Goal: Task Accomplishment & Management: Use online tool/utility

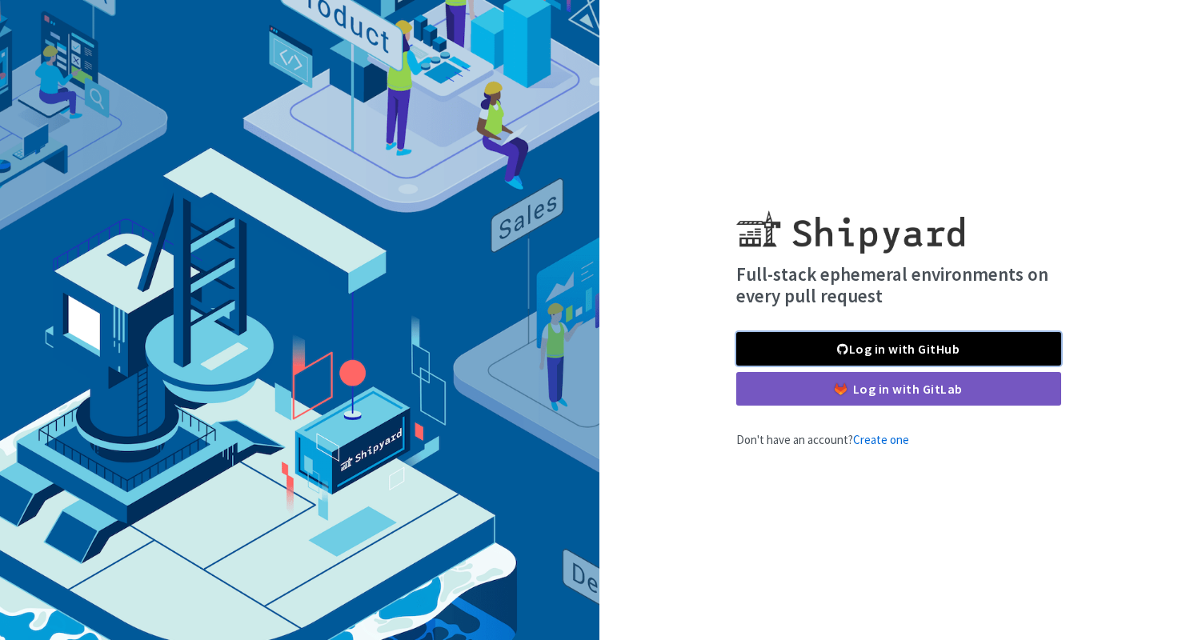
click at [824, 347] on link "Log in with GitHub" at bounding box center [899, 349] width 325 height 34
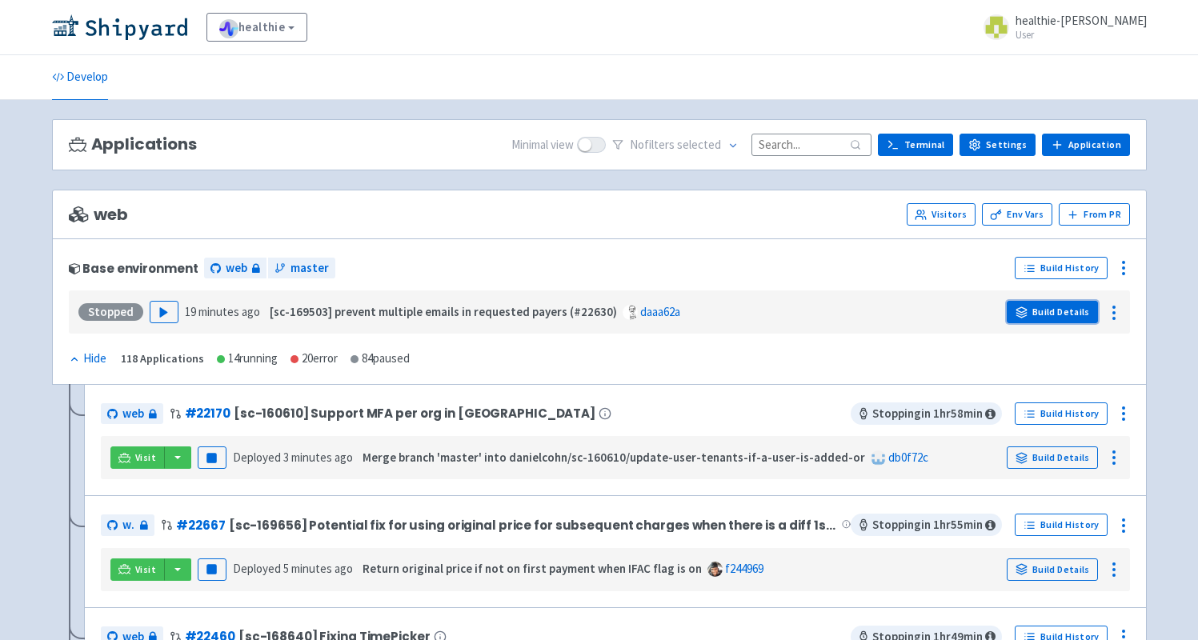
click at [1044, 318] on link "Build Details" at bounding box center [1052, 312] width 91 height 22
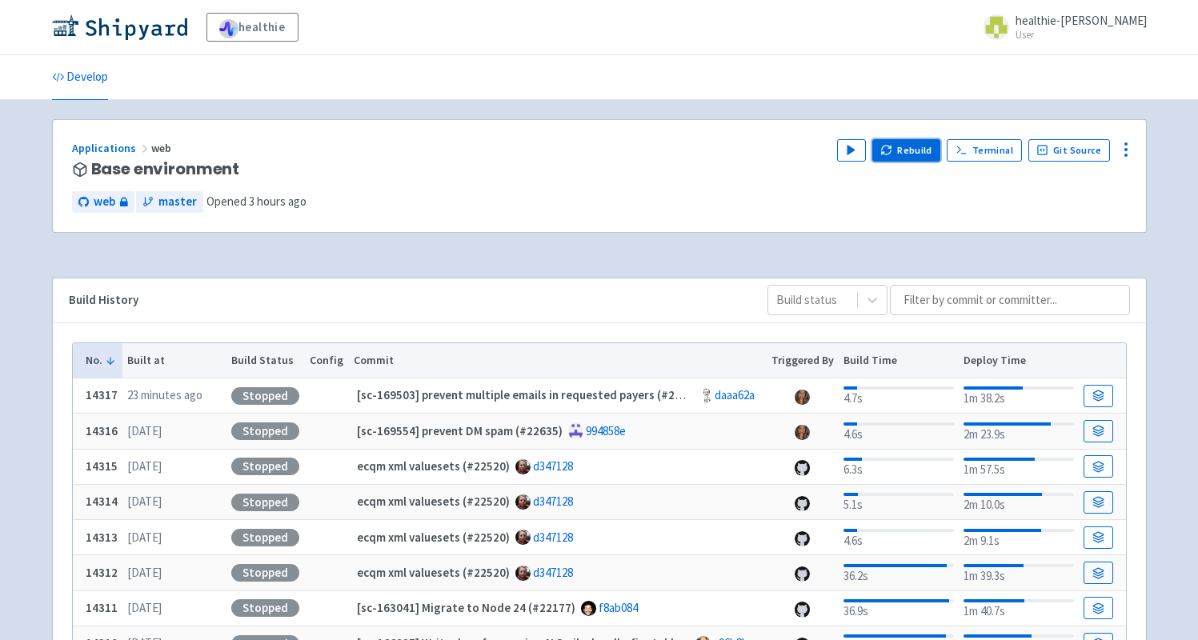
click at [913, 156] on button "Rebuild" at bounding box center [907, 150] width 69 height 22
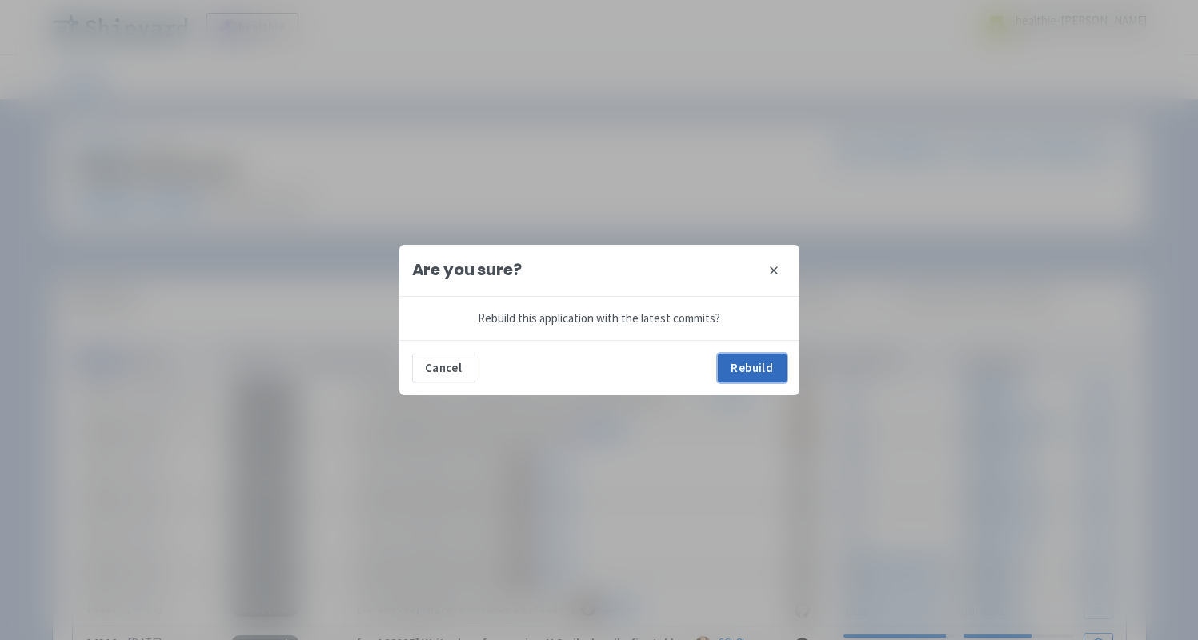
click at [751, 374] on button "Rebuild" at bounding box center [752, 368] width 69 height 29
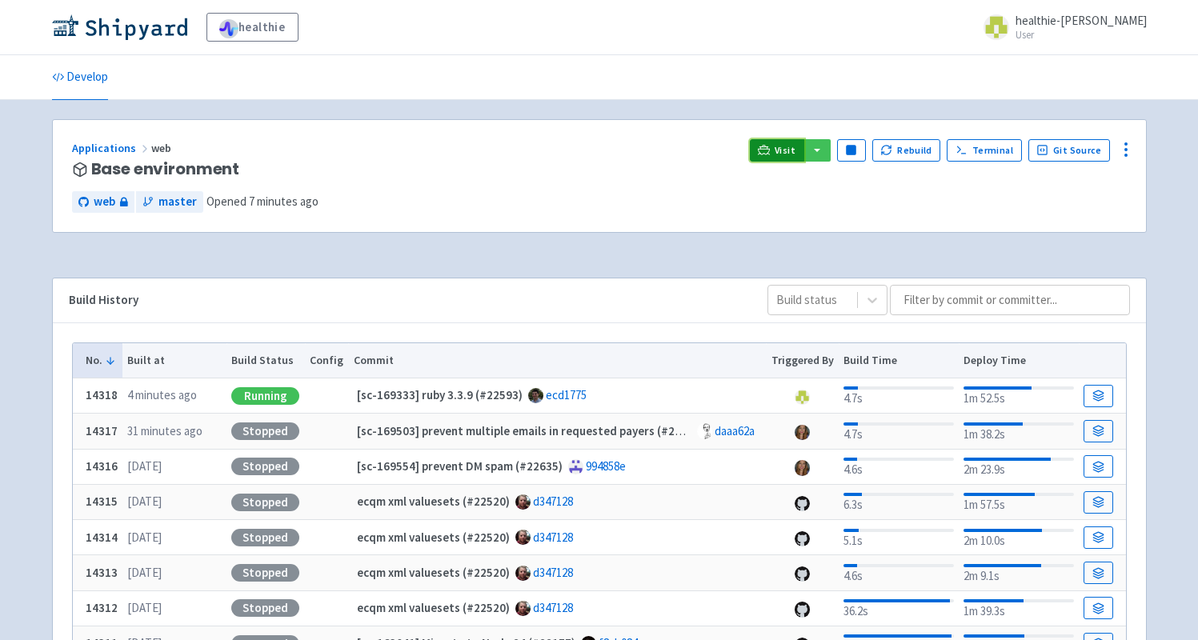
click at [772, 161] on link "Visit" at bounding box center [777, 150] width 54 height 22
